Goal: Task Accomplishment & Management: Complete application form

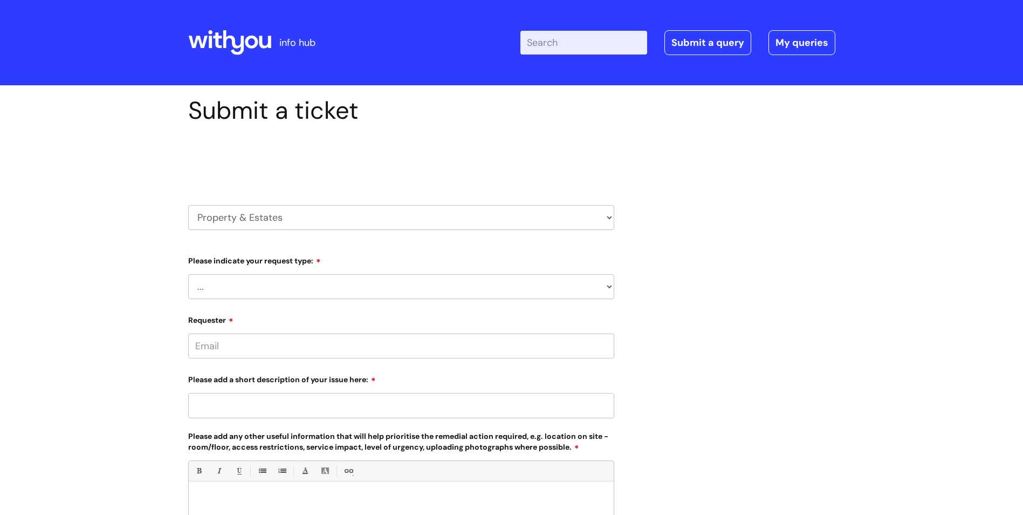
click at [465, 285] on select "... Facilities Support Lease/ Tenancy Agreements Health & Safety and Environmen…" at bounding box center [401, 286] width 426 height 25
select select "Facilities Support"
click at [188, 274] on select "... Facilities Support Lease/ Tenancy Agreements Health & Safety and Environmen…" at bounding box center [401, 286] width 426 height 25
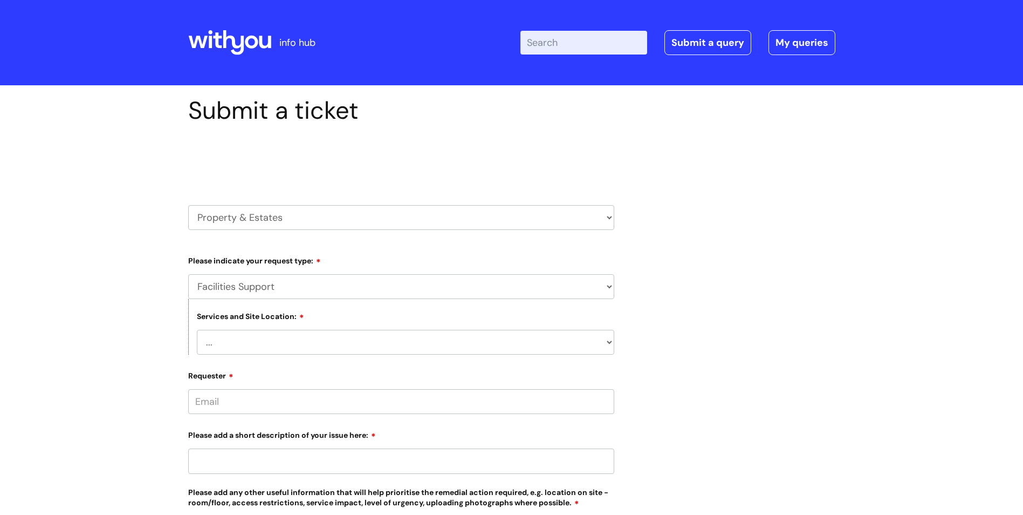
click at [398, 337] on select "... Cleethorpes Darlington Tubwell Darlington Coniscliffe Grimsby Preston Redca…" at bounding box center [406, 342] width 418 height 25
select select "London"
click at [197, 330] on select "... Cleethorpes Darlington Tubwell Darlington Coniscliffe Grimsby Preston Redca…" at bounding box center [406, 342] width 418 height 25
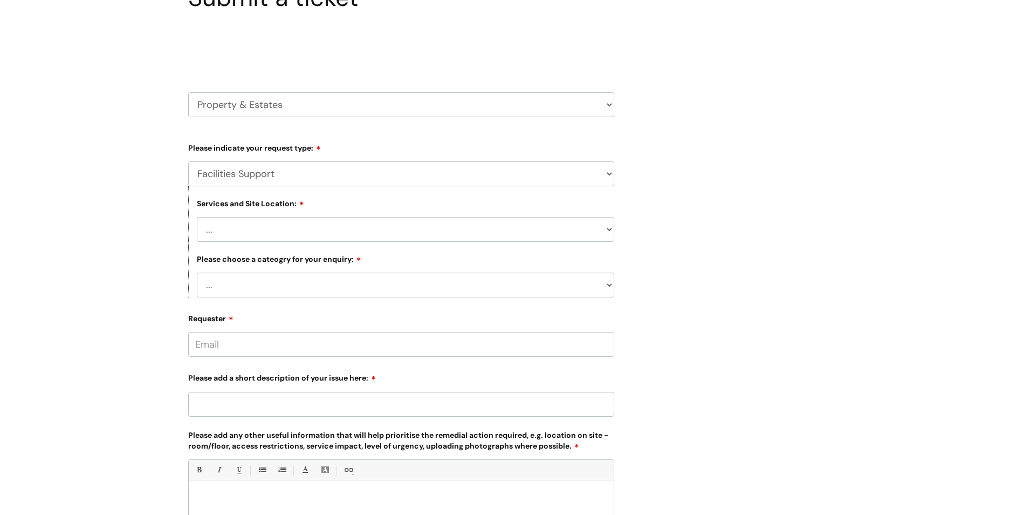
scroll to position [162, 0]
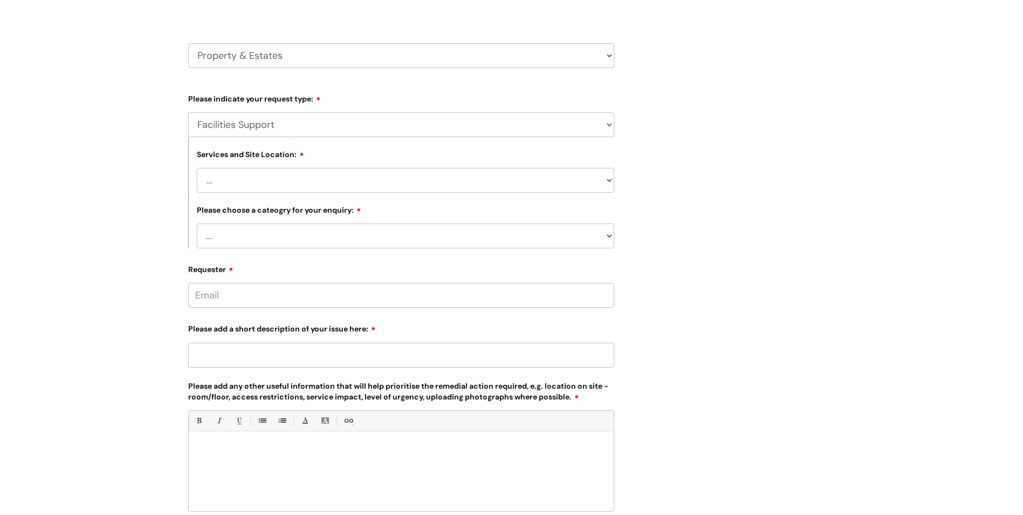
click at [380, 237] on select "... Electrical and Lighting Plumbing and Drainage Heating and Cooling Fixtures,…" at bounding box center [406, 235] width 418 height 25
select select "Other - Please Specfy"
click at [197, 223] on select "... Electrical and Lighting Plumbing and Drainage Heating and Cooling Fixtures,…" at bounding box center [406, 235] width 418 height 25
click at [375, 354] on input "Please add a short description of your issue here:" at bounding box center [401, 355] width 426 height 25
click at [378, 288] on input "Requester" at bounding box center [401, 295] width 426 height 25
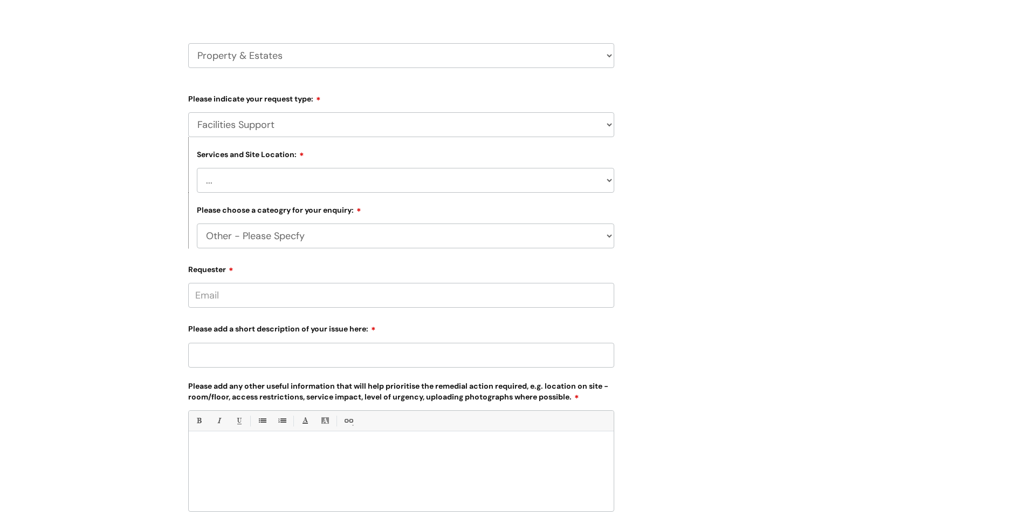
type input "ann.davison@wearewithyou.org.uk"
click at [310, 358] on div "Please add a short description of your issue here:" at bounding box center [401, 346] width 426 height 48
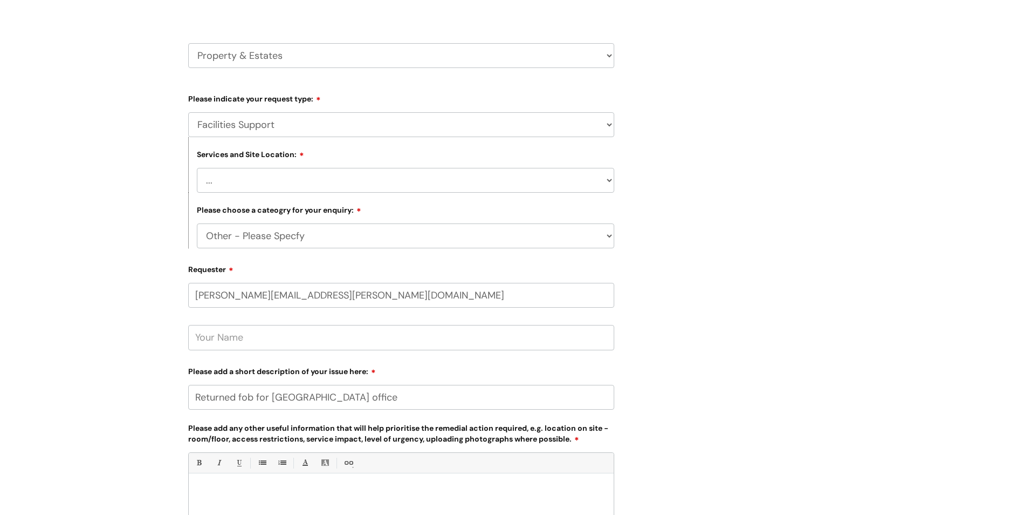
type input "Returned fob for London office"
drag, startPoint x: 326, startPoint y: 511, endPoint x: 324, endPoint y: 498, distance: 13.0
click at [324, 510] on div at bounding box center [401, 516] width 425 height 74
drag, startPoint x: 208, startPoint y: 493, endPoint x: 446, endPoint y: 479, distance: 238.3
click at [429, 491] on p "Hi Serea Reid, has left the organisation." at bounding box center [401, 492] width 409 height 10
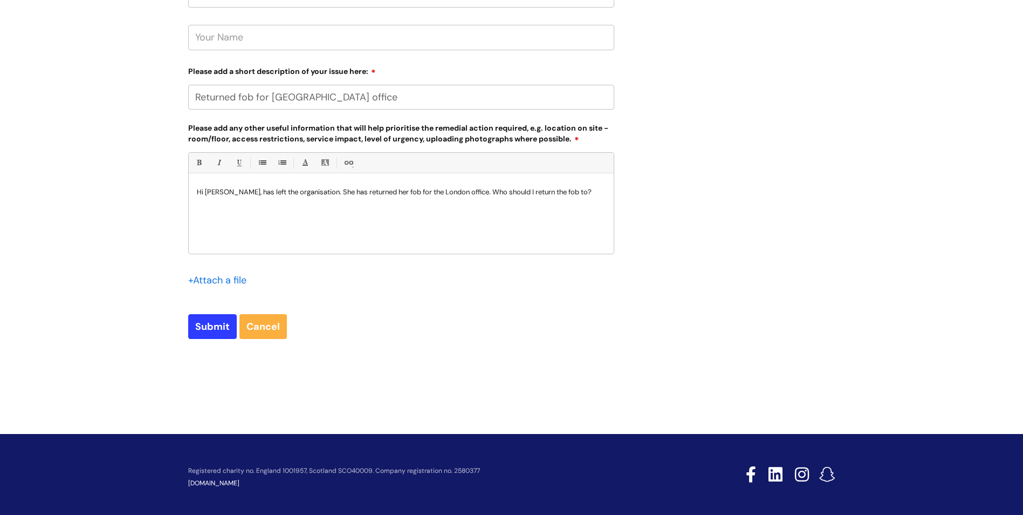
scroll to position [468, 0]
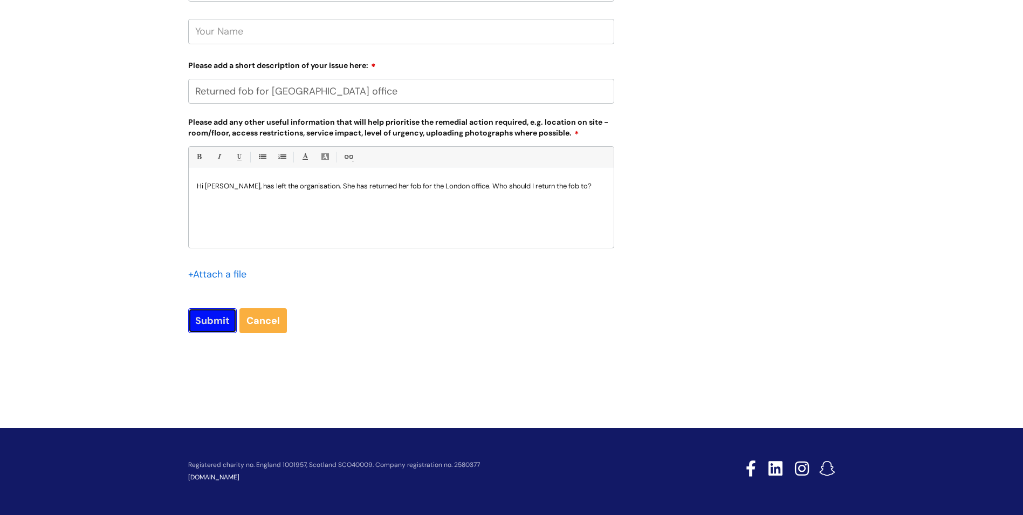
click at [208, 317] on input "Submit" at bounding box center [212, 320] width 49 height 25
type input "Please Wait..."
